Goal: Navigation & Orientation: Find specific page/section

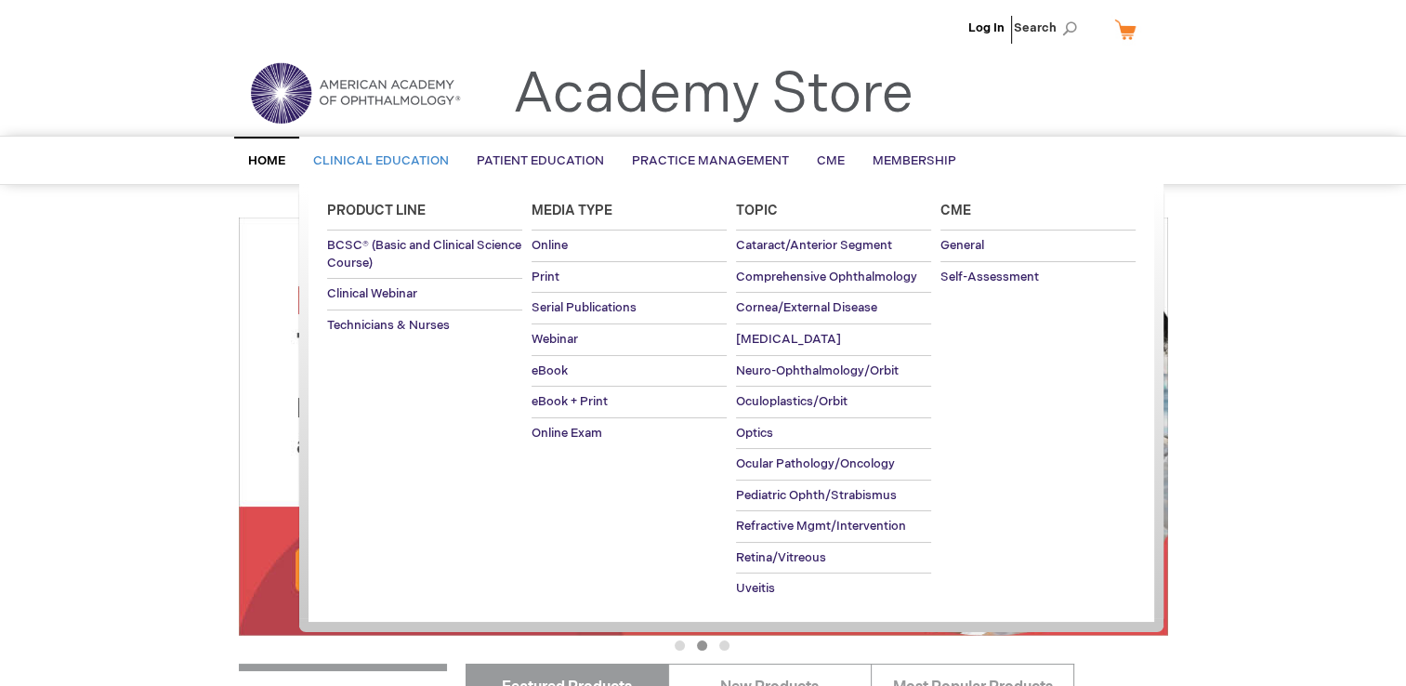
click at [331, 162] on span "Clinical Education" at bounding box center [381, 160] width 136 height 15
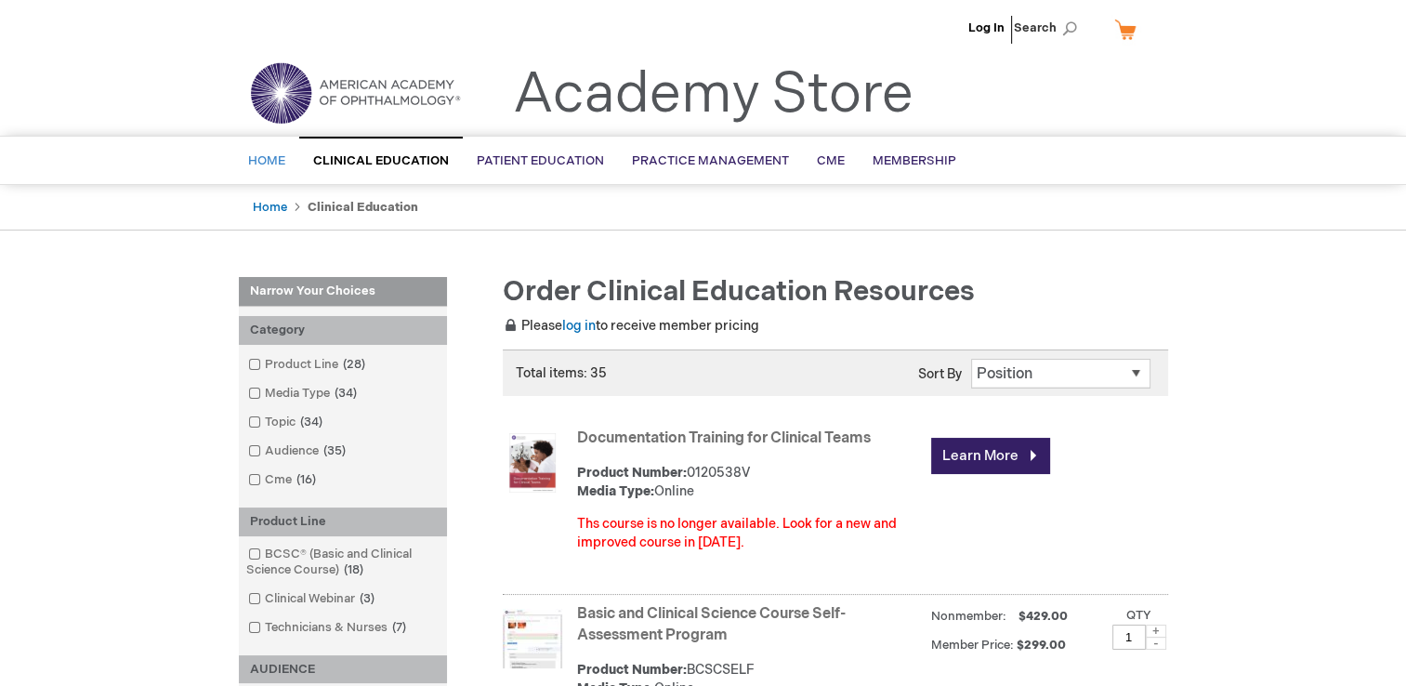
click at [271, 177] on link "Home" at bounding box center [266, 161] width 65 height 46
